Goal: Information Seeking & Learning: Learn about a topic

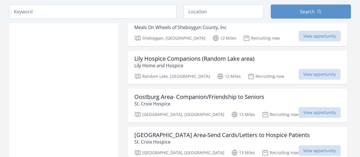
scroll to position [642, 0]
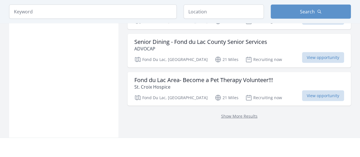
scroll to position [749, 0]
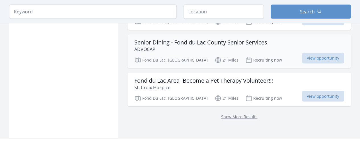
click at [228, 39] on h3 "Senior Dining - Fond du Lac County Senior Services" at bounding box center [200, 42] width 133 height 7
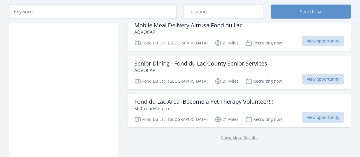
scroll to position [728, 0]
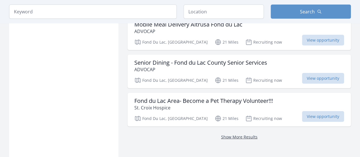
click at [238, 134] on link "Show More Results" at bounding box center [239, 136] width 36 height 5
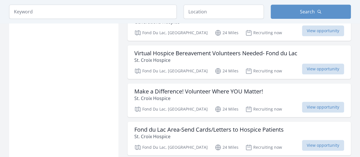
scroll to position [1291, 0]
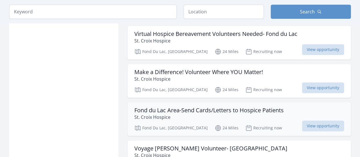
click at [257, 113] on p "St. Croix Hospice" at bounding box center [208, 116] width 149 height 7
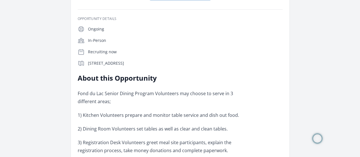
scroll to position [102, 0]
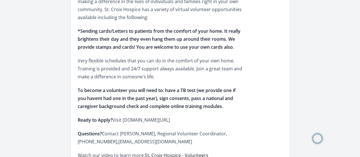
scroll to position [279, 0]
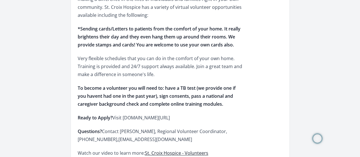
click at [208, 150] on link "St. Croix Hospice - Volunteers" at bounding box center [176, 153] width 63 height 6
